Goal: Transaction & Acquisition: Purchase product/service

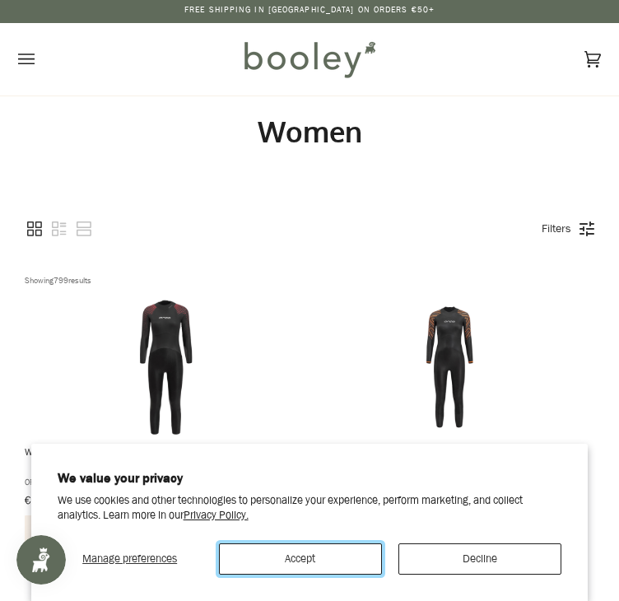
click at [337, 561] on button "Accept" at bounding box center [300, 558] width 163 height 31
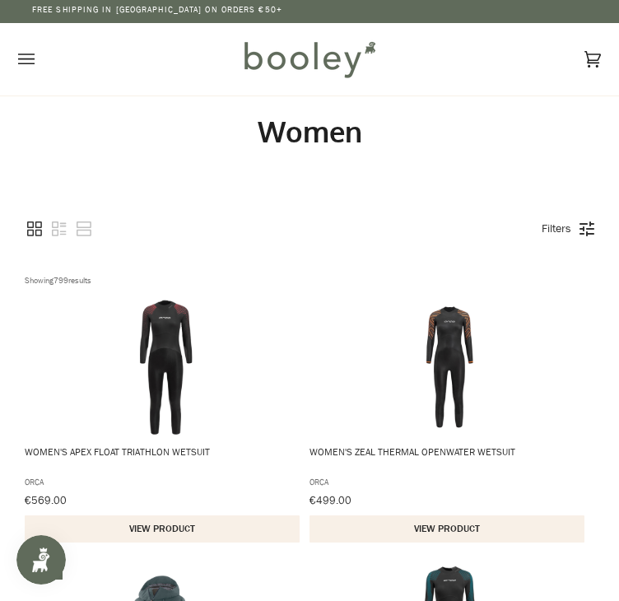
click at [32, 49] on icon "Open menu" at bounding box center [26, 59] width 16 height 25
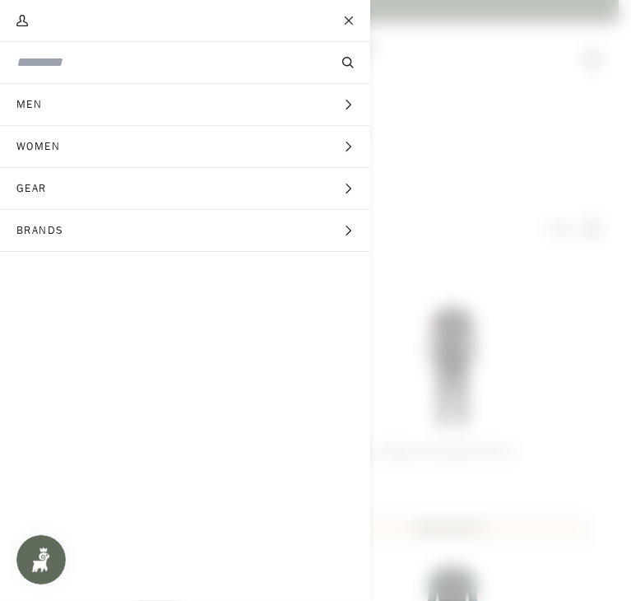
click at [58, 146] on span "Women" at bounding box center [44, 146] width 88 height 41
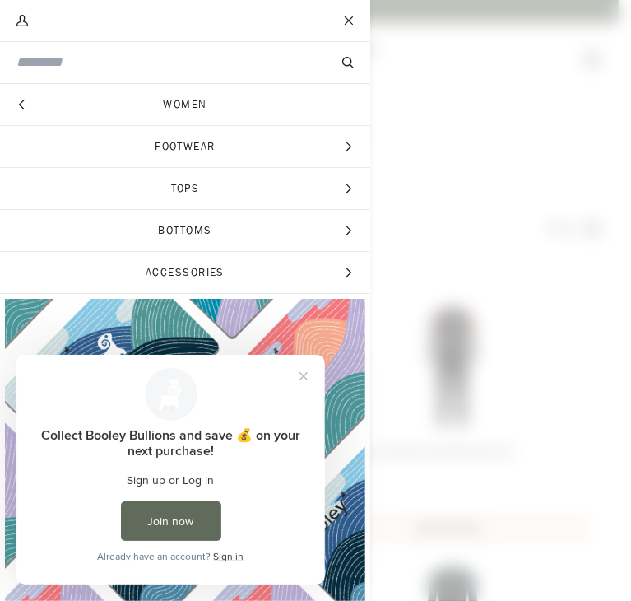
click at [194, 139] on span "Footwear" at bounding box center [185, 146] width 370 height 41
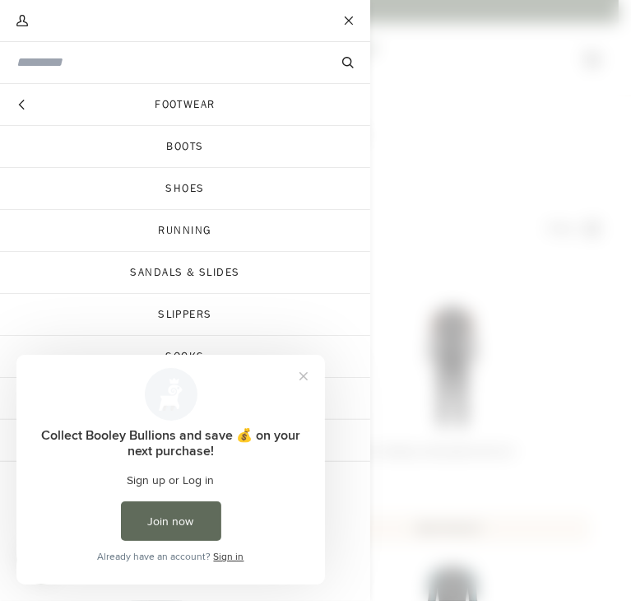
scroll to position [48, 0]
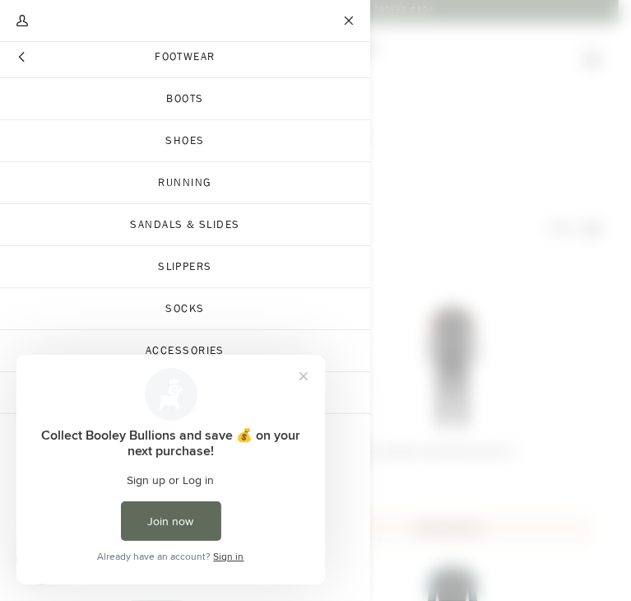
click at [183, 187] on link "Running" at bounding box center [185, 182] width 370 height 41
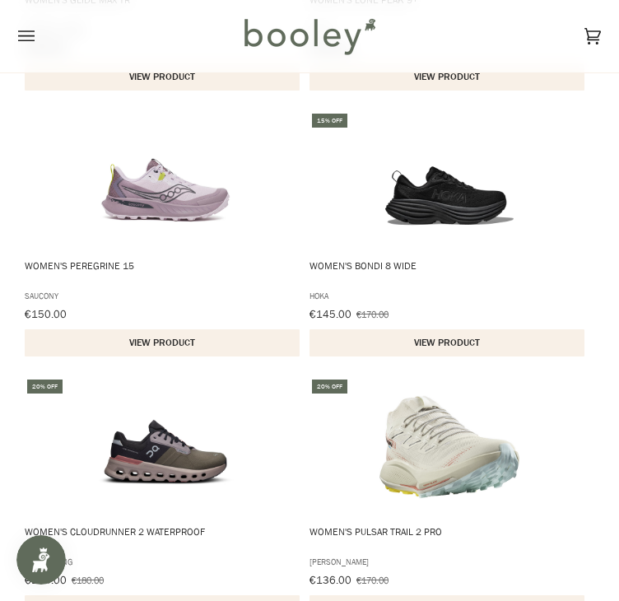
scroll to position [1780, 0]
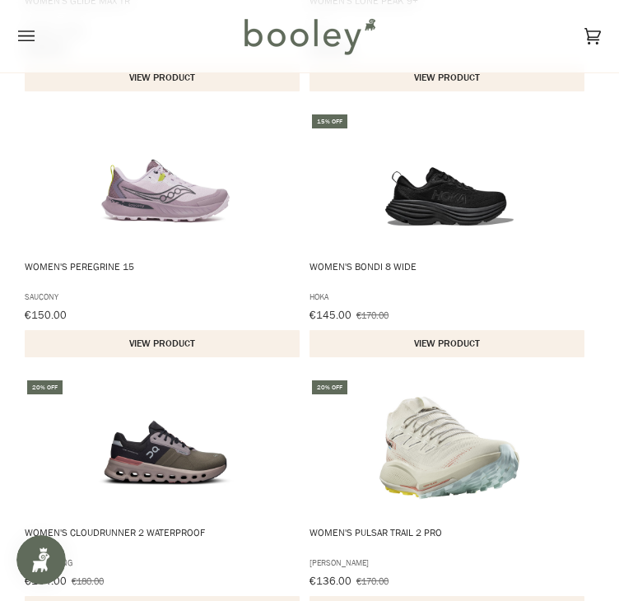
click at [444, 241] on img "Women's Bondi 8 Wide" at bounding box center [449, 182] width 140 height 140
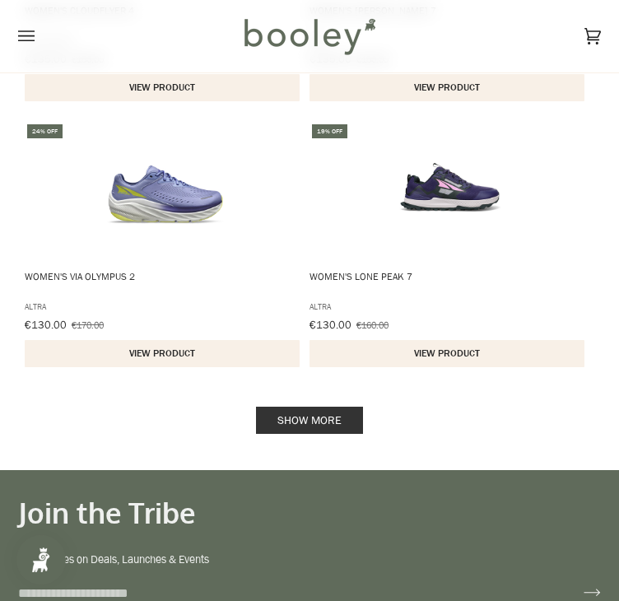
scroll to position [2568, 0]
click at [346, 434] on link "Show more" at bounding box center [309, 420] width 107 height 27
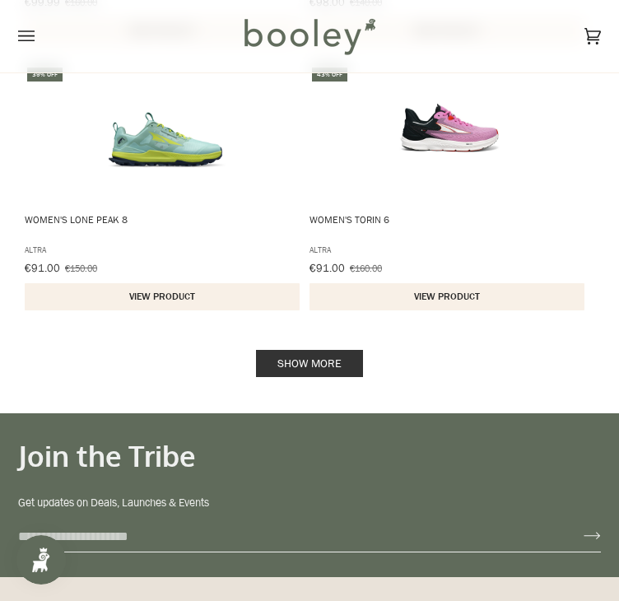
scroll to position [5294, 0]
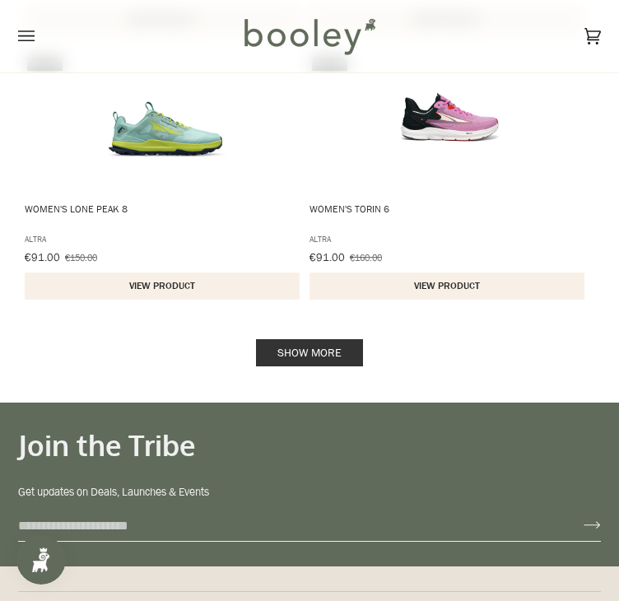
click at [348, 361] on link "Show more" at bounding box center [309, 352] width 107 height 27
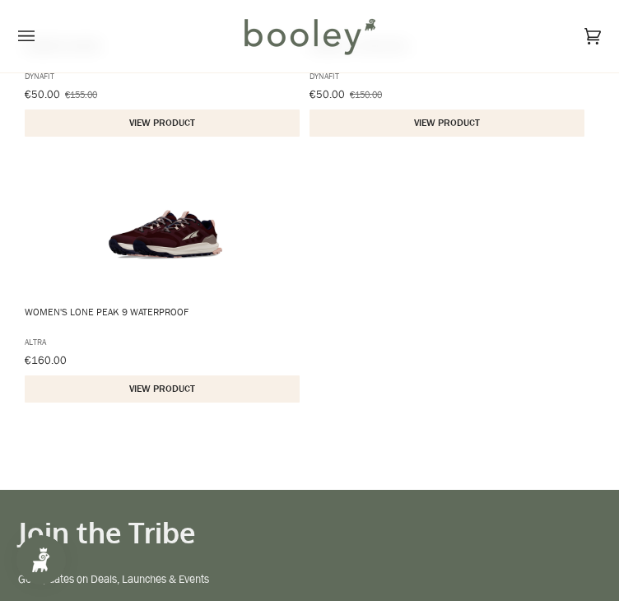
scroll to position [7052, 0]
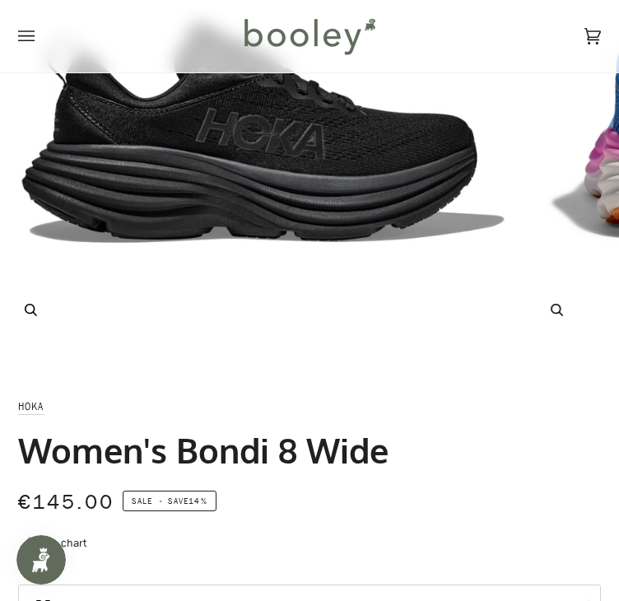
scroll to position [295, 0]
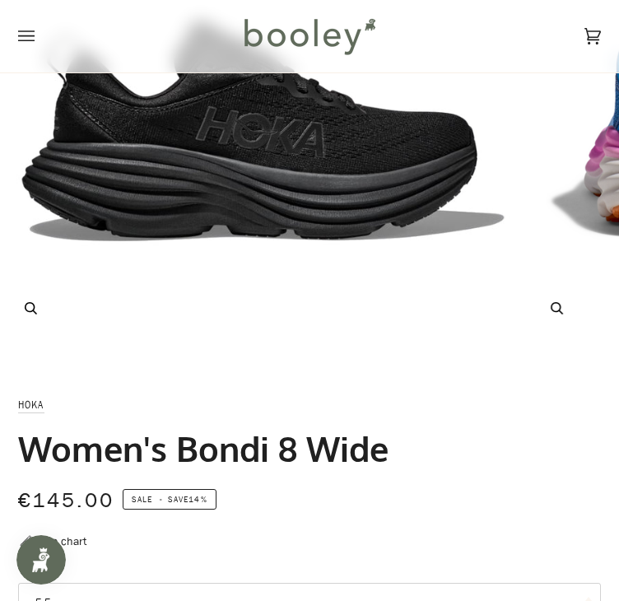
click at [0, 0] on img "Hoka Women's Bondi 8 Wide Coastal Sky / All Aboard - Booley Galway" at bounding box center [0, 0] width 0 height 0
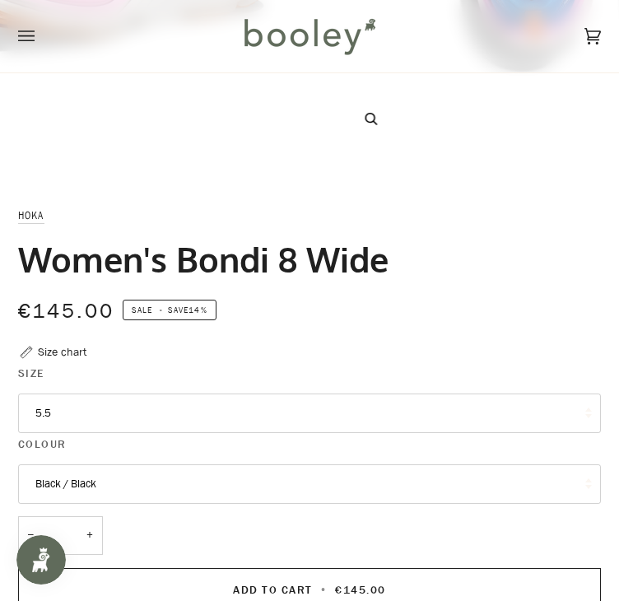
scroll to position [357, 0]
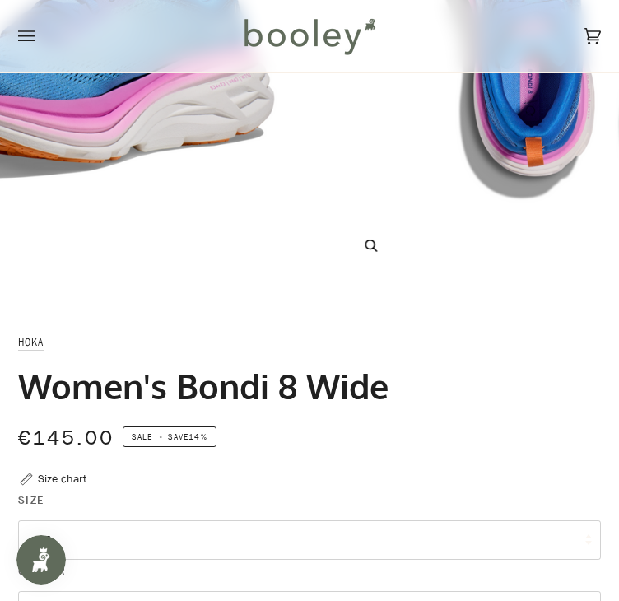
click at [0, 0] on img "Hoka Women's Bondi 8 Wide Coastal Sky / All Aboard - Booley Galway" at bounding box center [0, 0] width 0 height 0
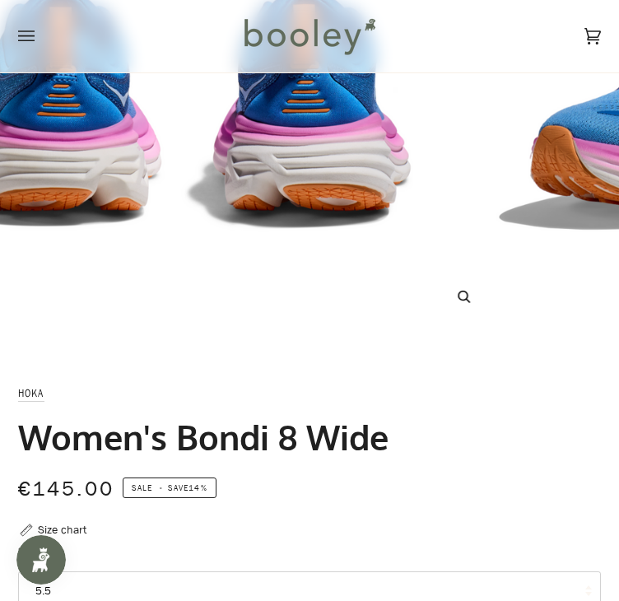
scroll to position [306, 0]
click at [0, 0] on img "Hoka Women's Bondi 8 Wide Coastal Sky / All Aboard - Booley Galway" at bounding box center [0, 0] width 0 height 0
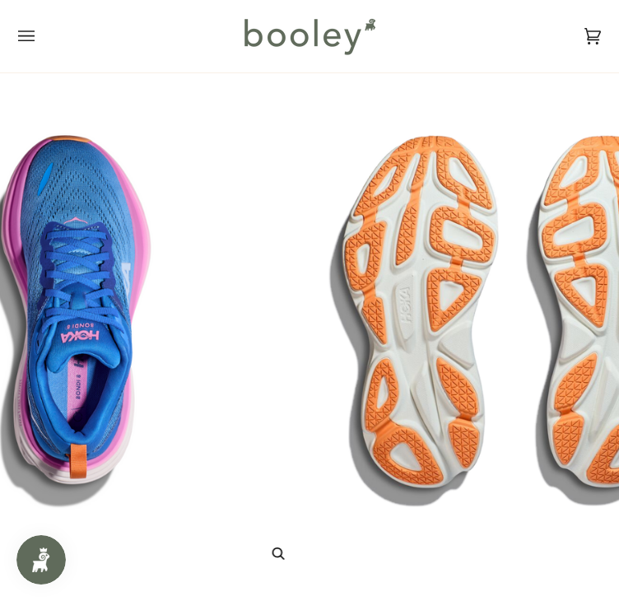
scroll to position [240, 0]
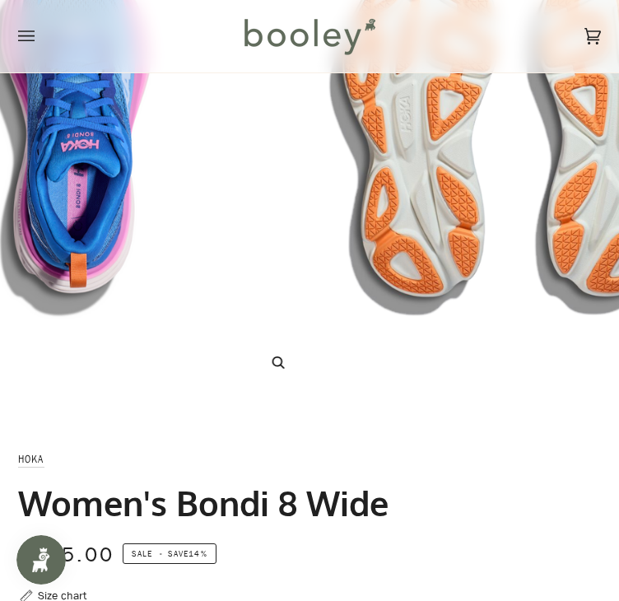
click at [0, 0] on img "Hoka Women's Bondi 8 Wide Coastal Sky / All Aboard - Booley Galway" at bounding box center [0, 0] width 0 height 0
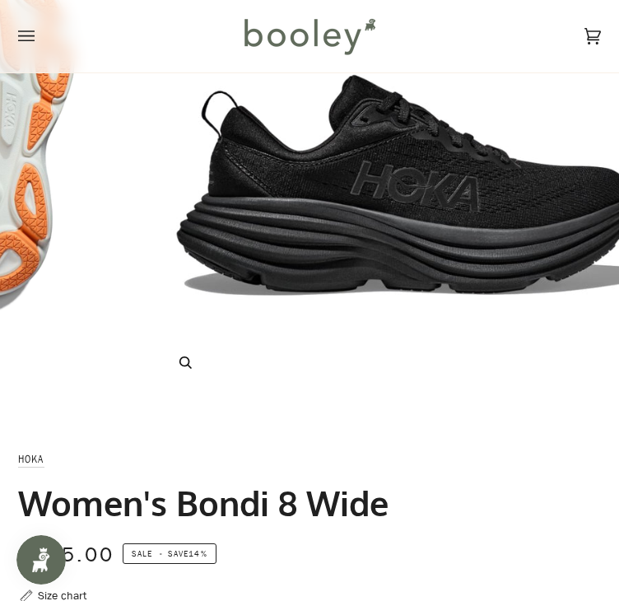
click at [0, 0] on img "Hoka Women's Bondi 8 Wide Coastal Sky / All Aboard - Booley Galway" at bounding box center [0, 0] width 0 height 0
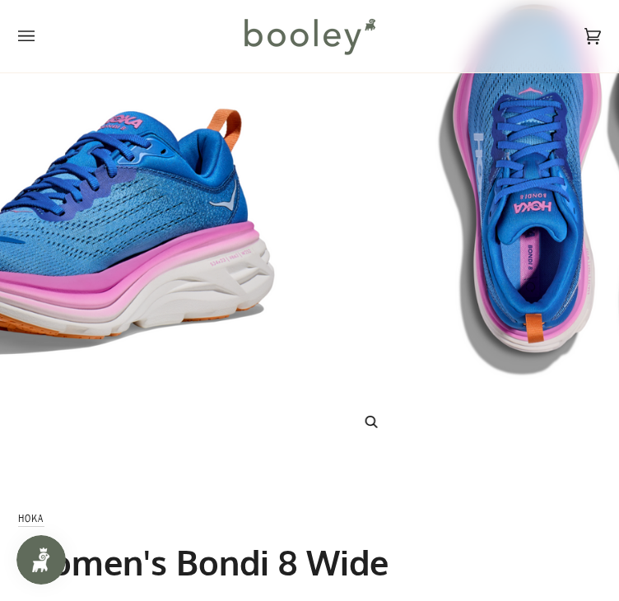
scroll to position [181, 0]
click at [0, 0] on img "Hoka Women's Bondi 8 Wide Coastal Sky / All Aboard - Booley Galway" at bounding box center [0, 0] width 0 height 0
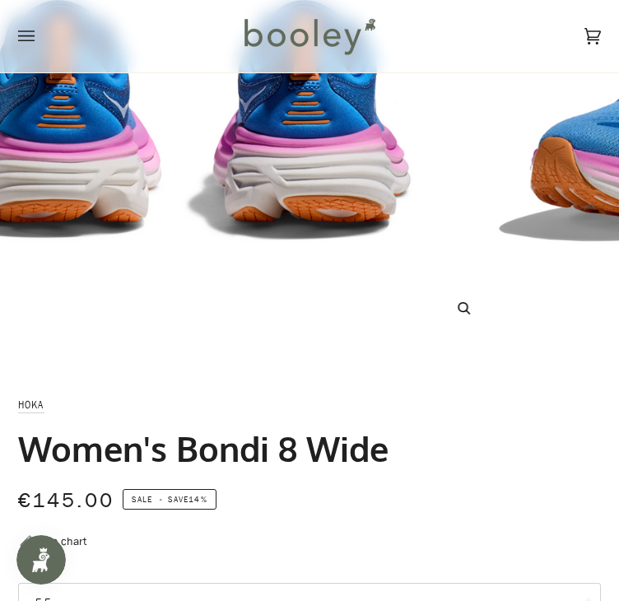
scroll to position [293, 0]
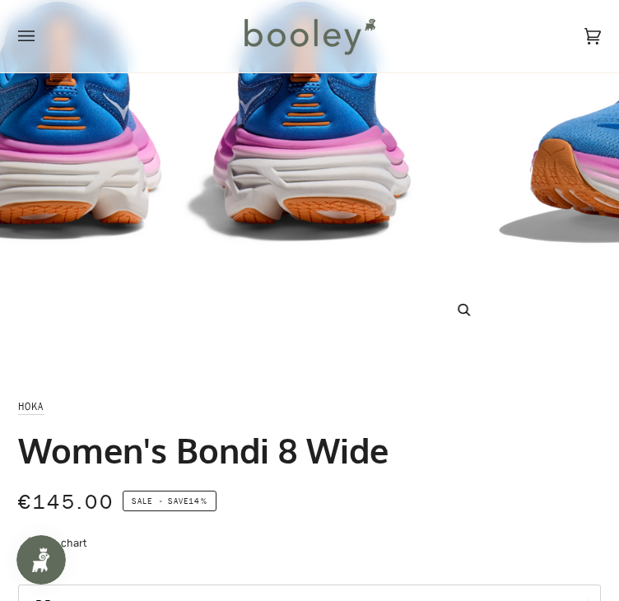
click at [0, 0] on img "Hoka Women's Bondi 8 Wide Coastal Sky / All Aboard - Booley Galway" at bounding box center [0, 0] width 0 height 0
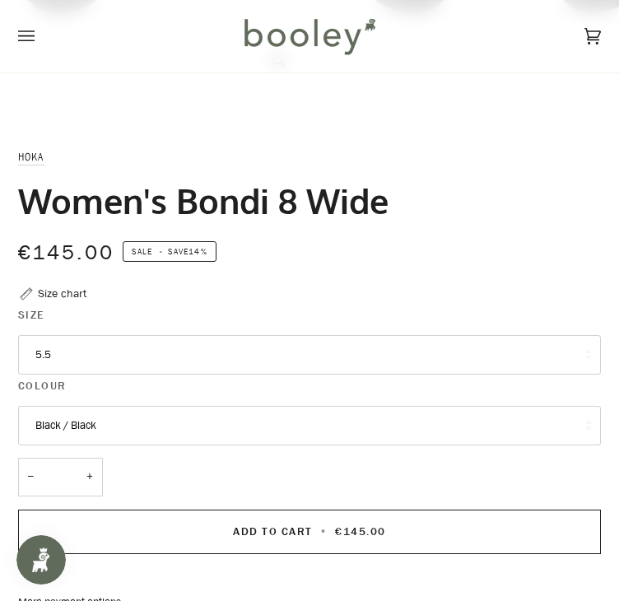
scroll to position [784, 0]
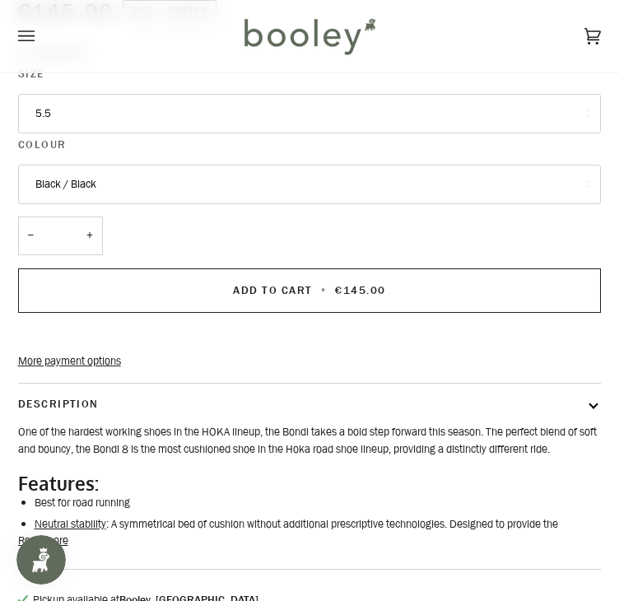
click at [283, 133] on button "5.5" at bounding box center [310, 114] width 584 height 40
click at [416, 72] on header "Cart €0.00 (0) Men Footwear Boots Shoes Running Sandals & Slides Slippers Socks" at bounding box center [309, 36] width 619 height 73
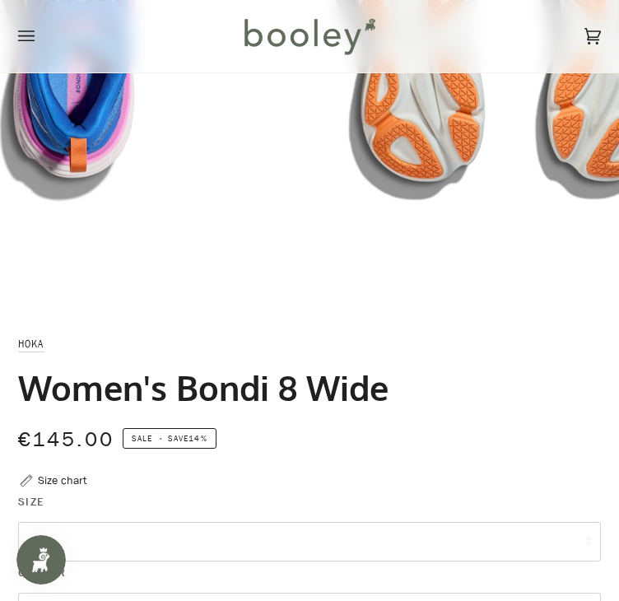
scroll to position [282, 0]
